Goal: Task Accomplishment & Management: Manage account settings

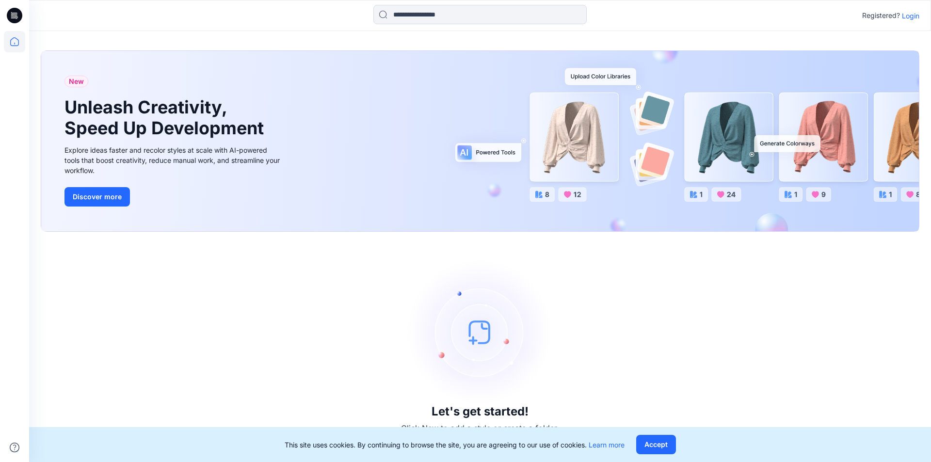
click at [912, 15] on p "Login" at bounding box center [910, 16] width 17 height 10
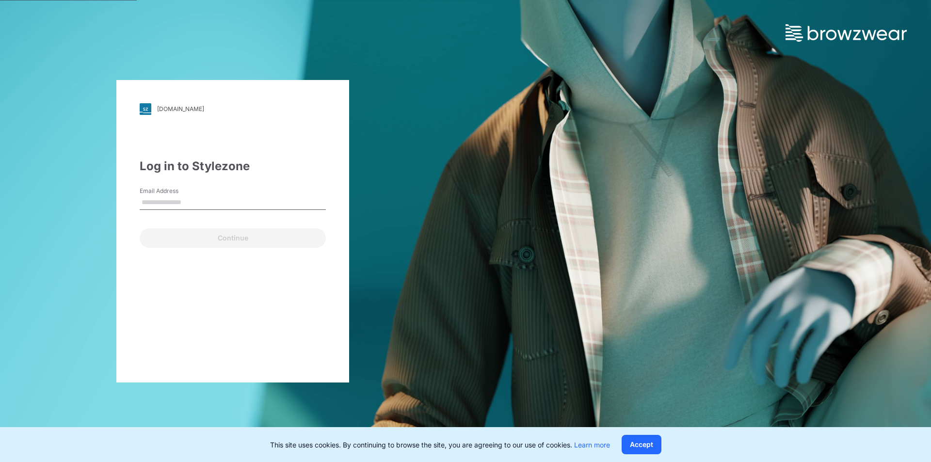
type input "**********"
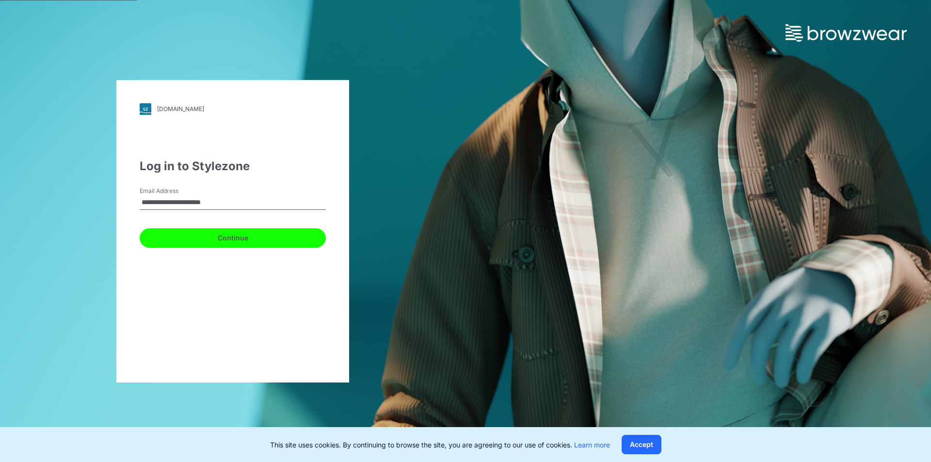
click at [233, 236] on button "Continue" at bounding box center [233, 237] width 186 height 19
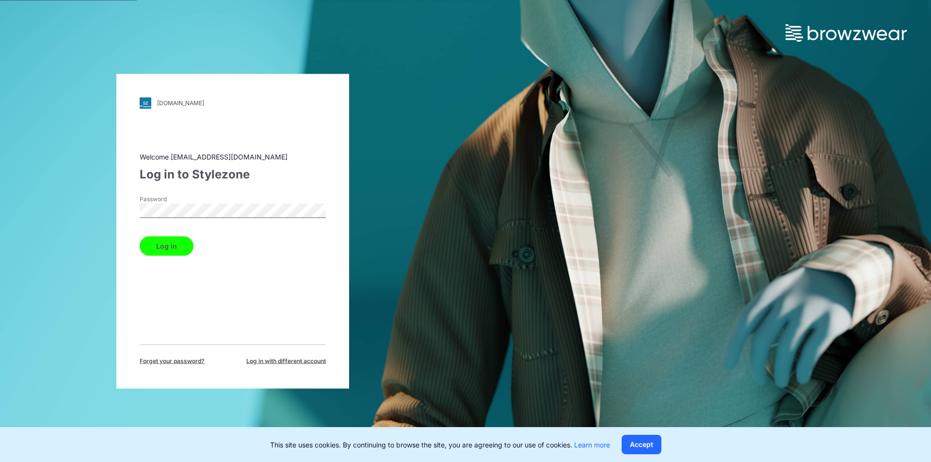
drag, startPoint x: 178, startPoint y: 244, endPoint x: 180, endPoint y: 239, distance: 5.7
click at [177, 245] on button "Log in" at bounding box center [167, 245] width 54 height 19
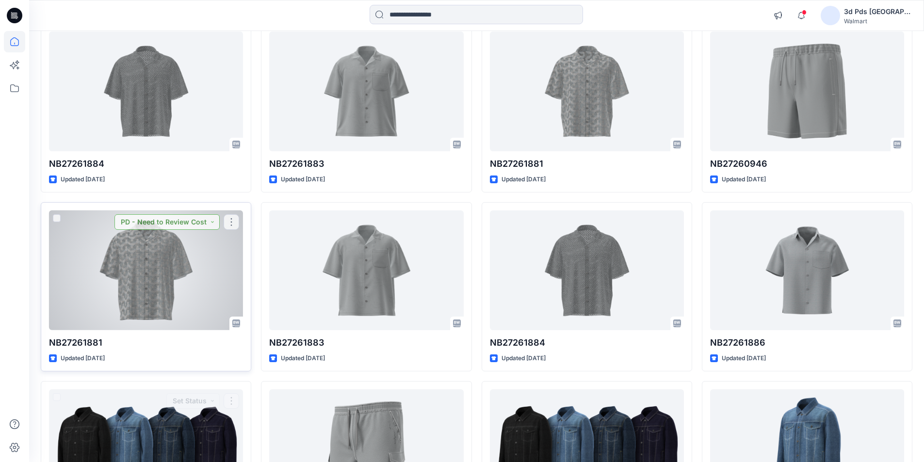
scroll to position [455, 0]
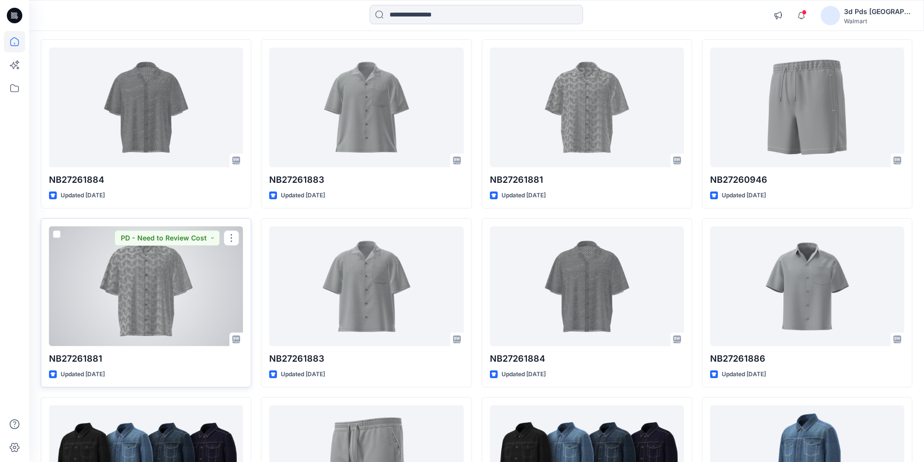
click at [162, 232] on div at bounding box center [146, 287] width 194 height 120
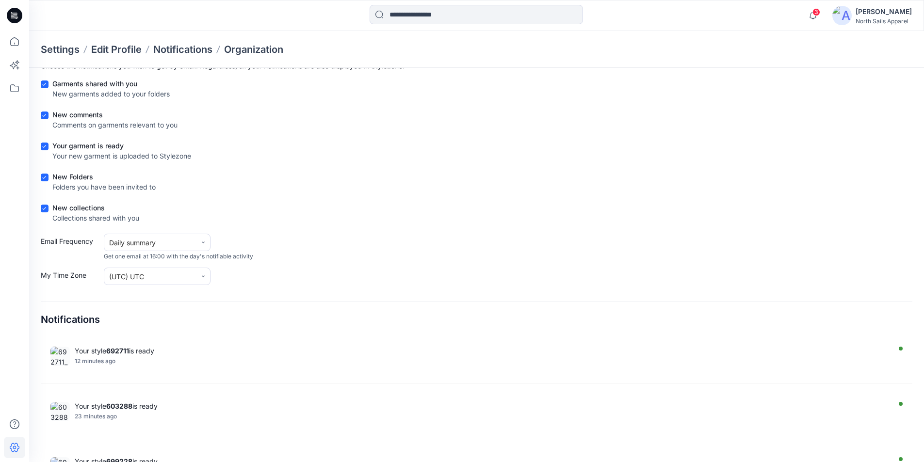
scroll to position [518, 0]
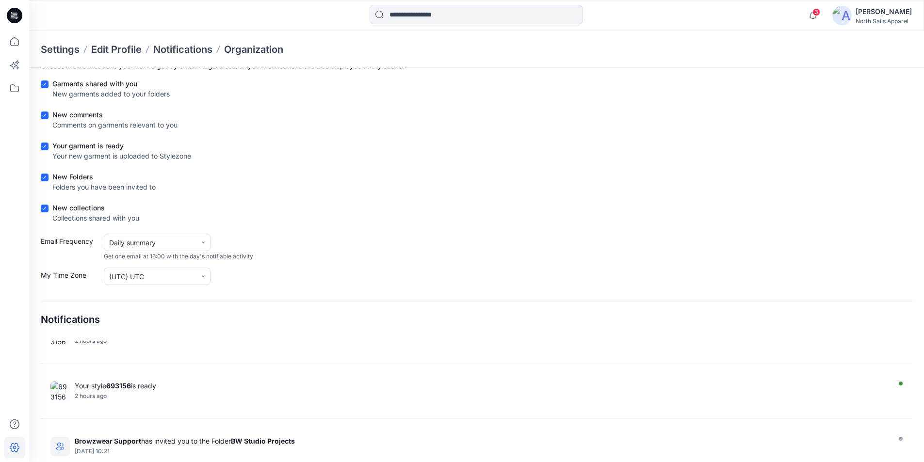
click at [856, 10] on div "[PERSON_NAME]" at bounding box center [884, 12] width 56 height 12
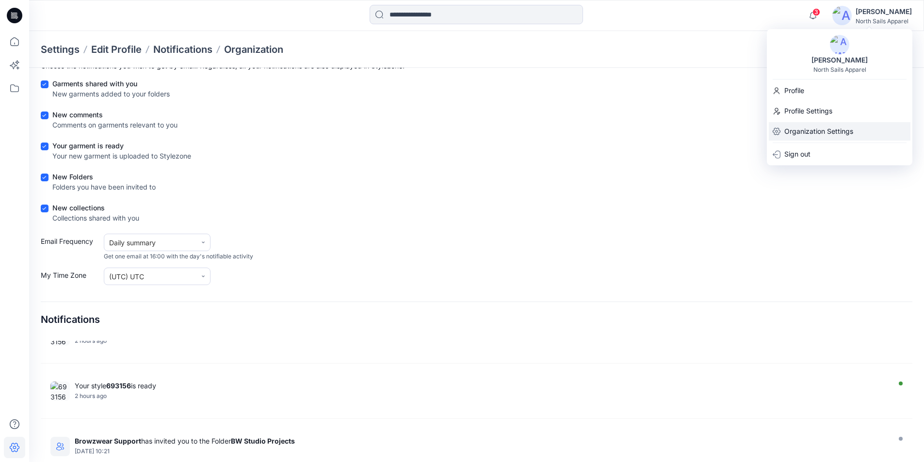
click at [778, 129] on icon at bounding box center [777, 132] width 8 height 8
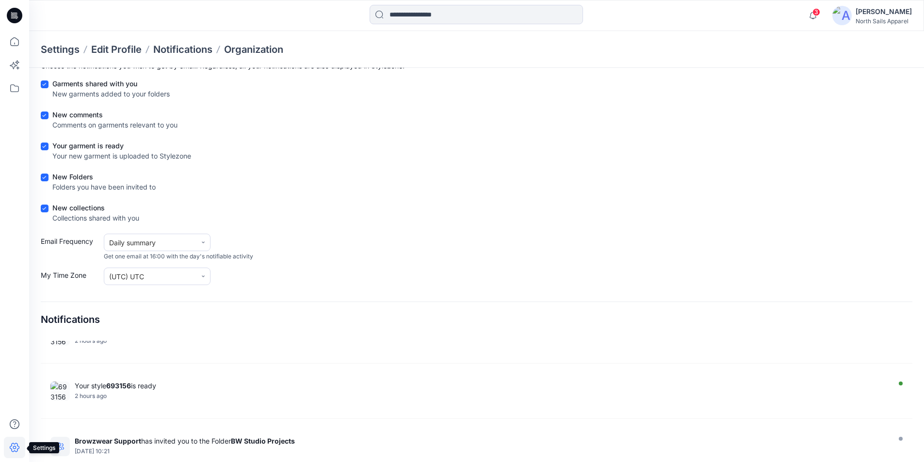
click at [12, 447] on icon at bounding box center [14, 447] width 21 height 21
click at [874, 16] on div "[PERSON_NAME]" at bounding box center [884, 12] width 56 height 12
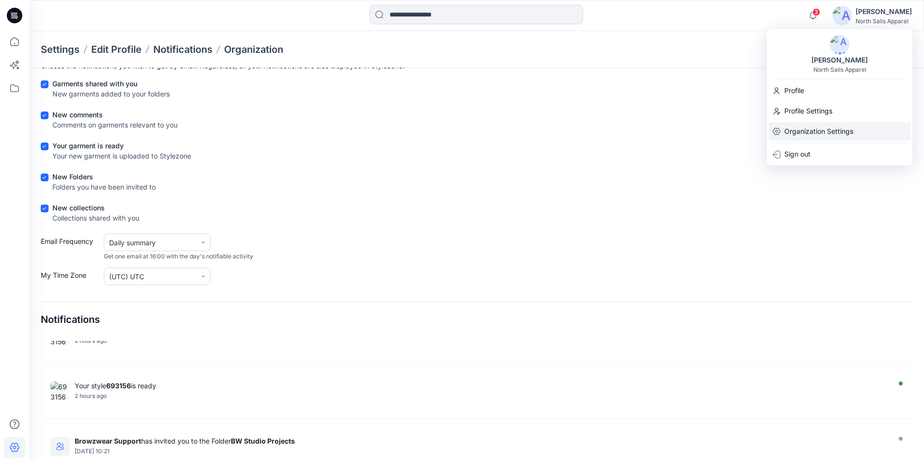
click at [797, 129] on p "Organization Settings" at bounding box center [818, 131] width 69 height 18
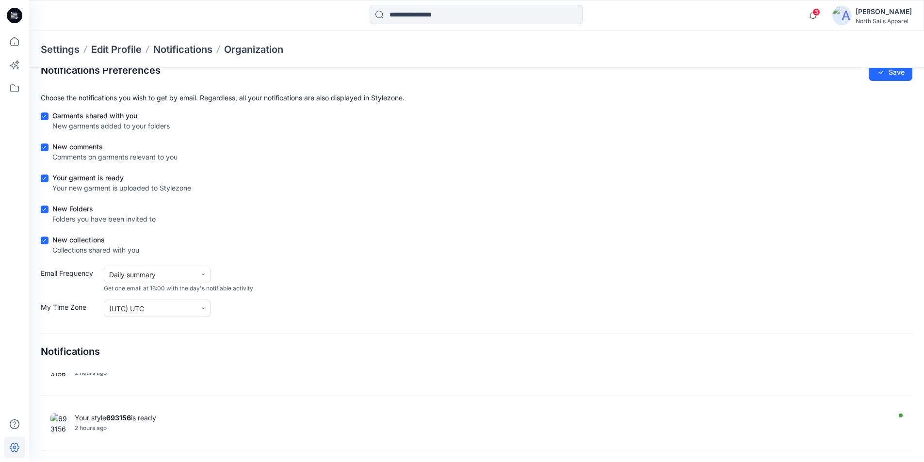
scroll to position [0, 0]
